Goal: Find specific page/section: Find specific page/section

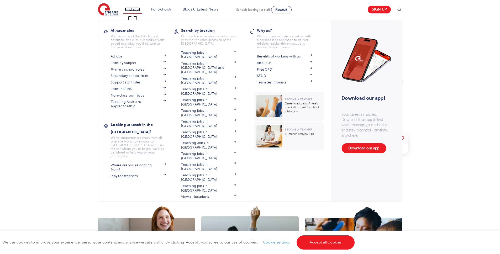
click at [131, 9] on link "Find jobs" at bounding box center [132, 9] width 15 height 4
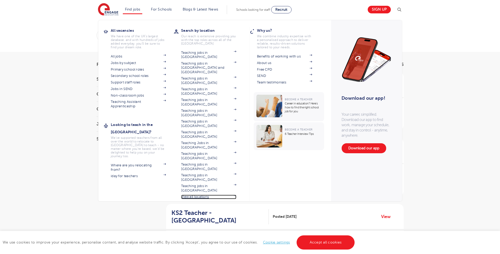
click at [207, 195] on link "View all locations" at bounding box center [208, 197] width 55 height 4
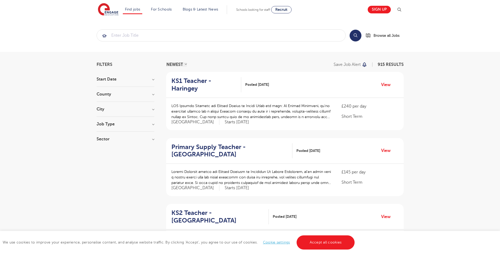
click at [117, 95] on h3 "County" at bounding box center [126, 94] width 58 height 4
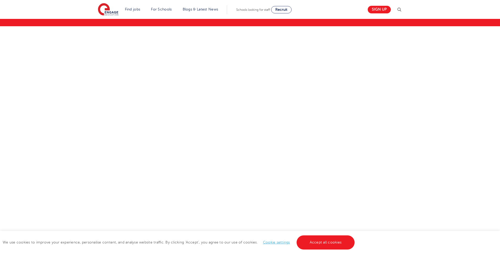
scroll to position [52, 0]
